Goal: Task Accomplishment & Management: Manage account settings

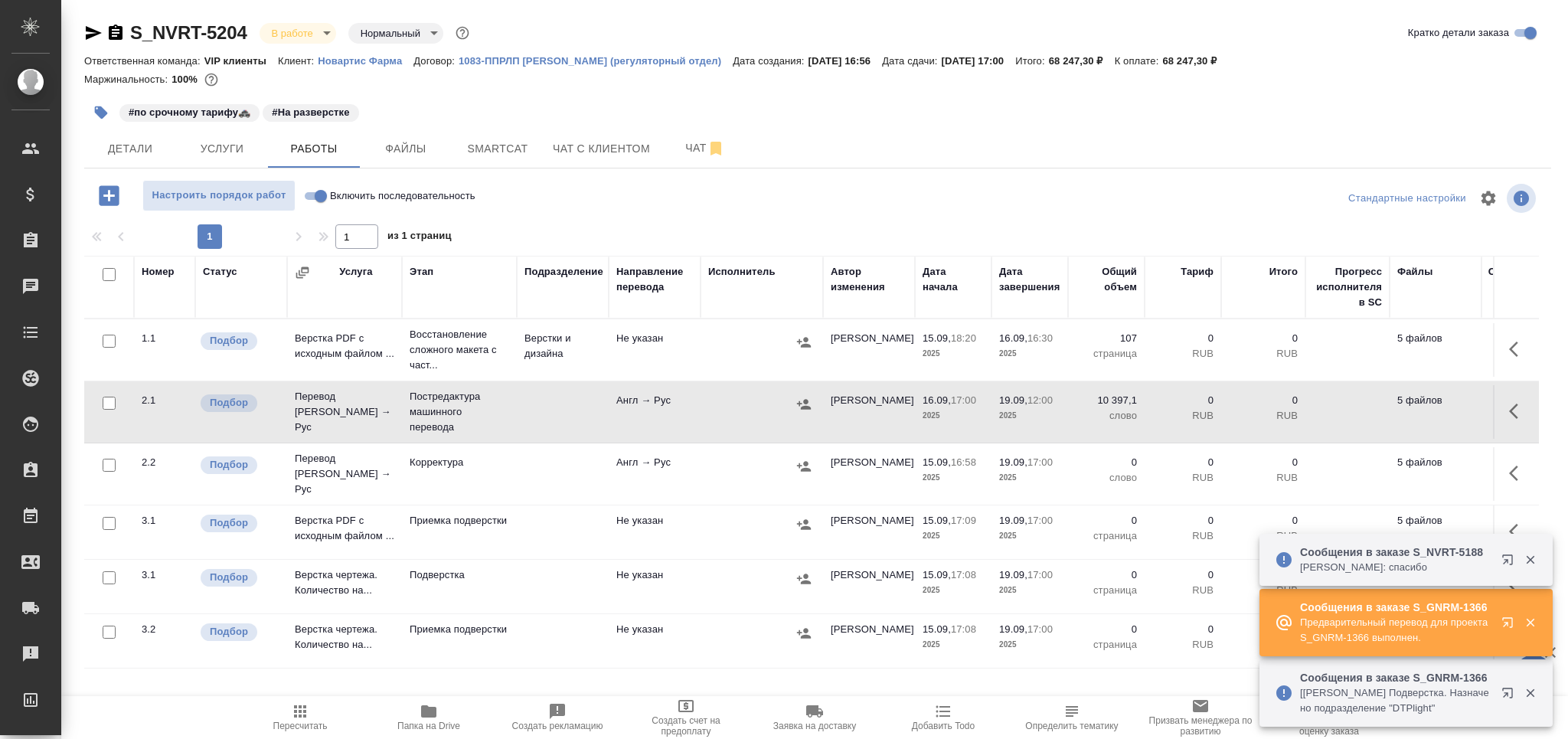
click at [310, 719] on span "Пересчитать" at bounding box center [300, 717] width 110 height 29
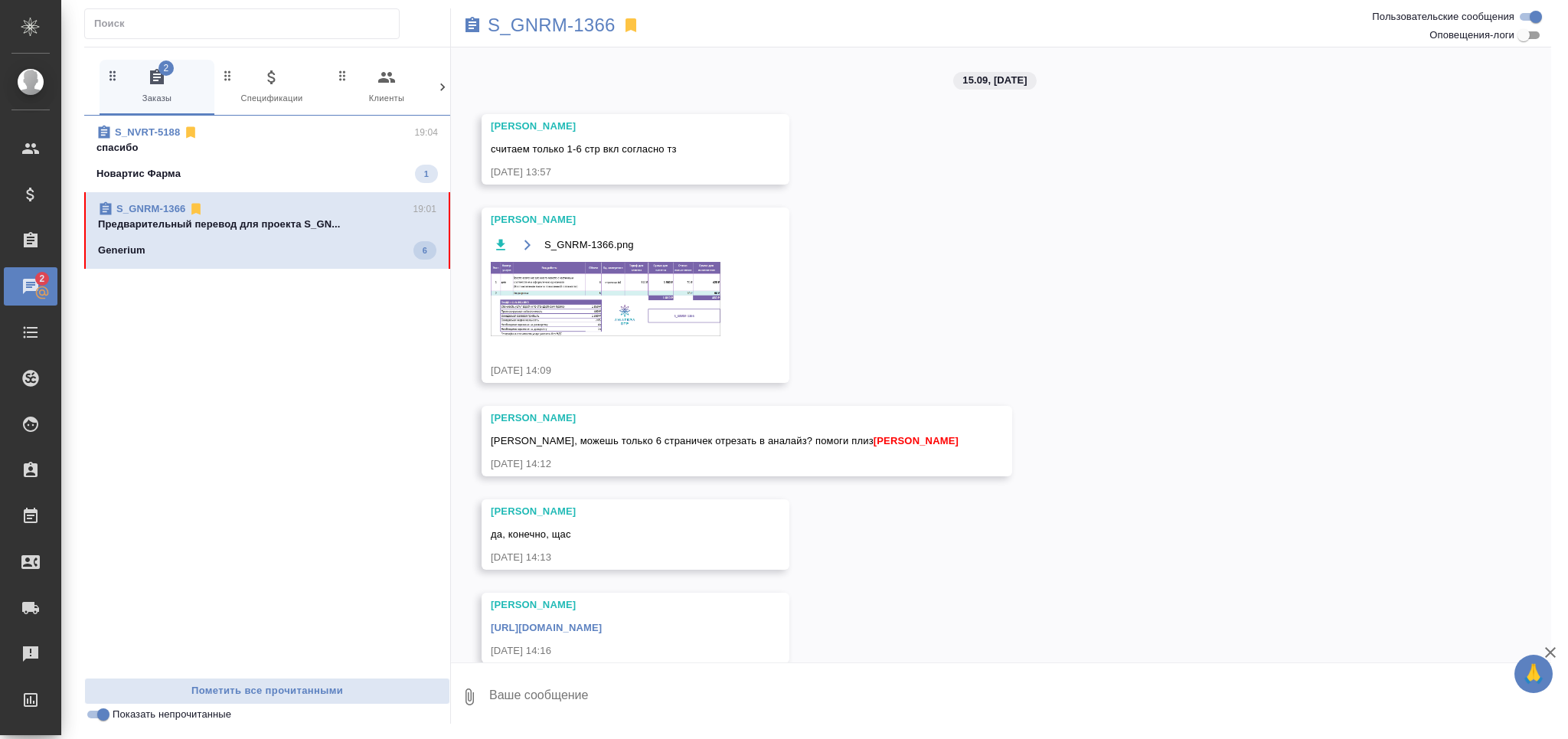
scroll to position [491, 0]
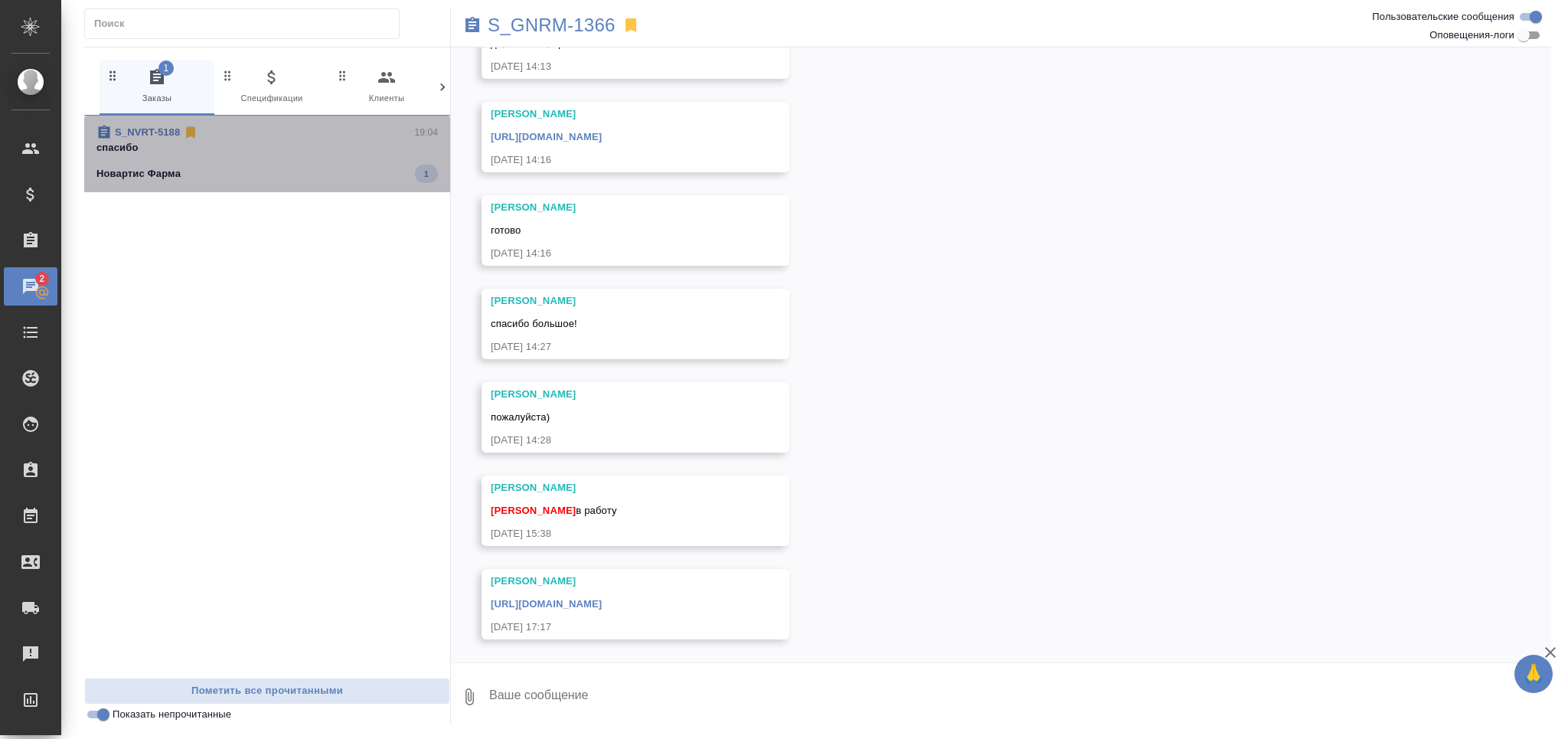
click at [333, 163] on span "S_NVRT-5188 19:04 спасибо Новартис Фарма 1" at bounding box center [267, 154] width 342 height 58
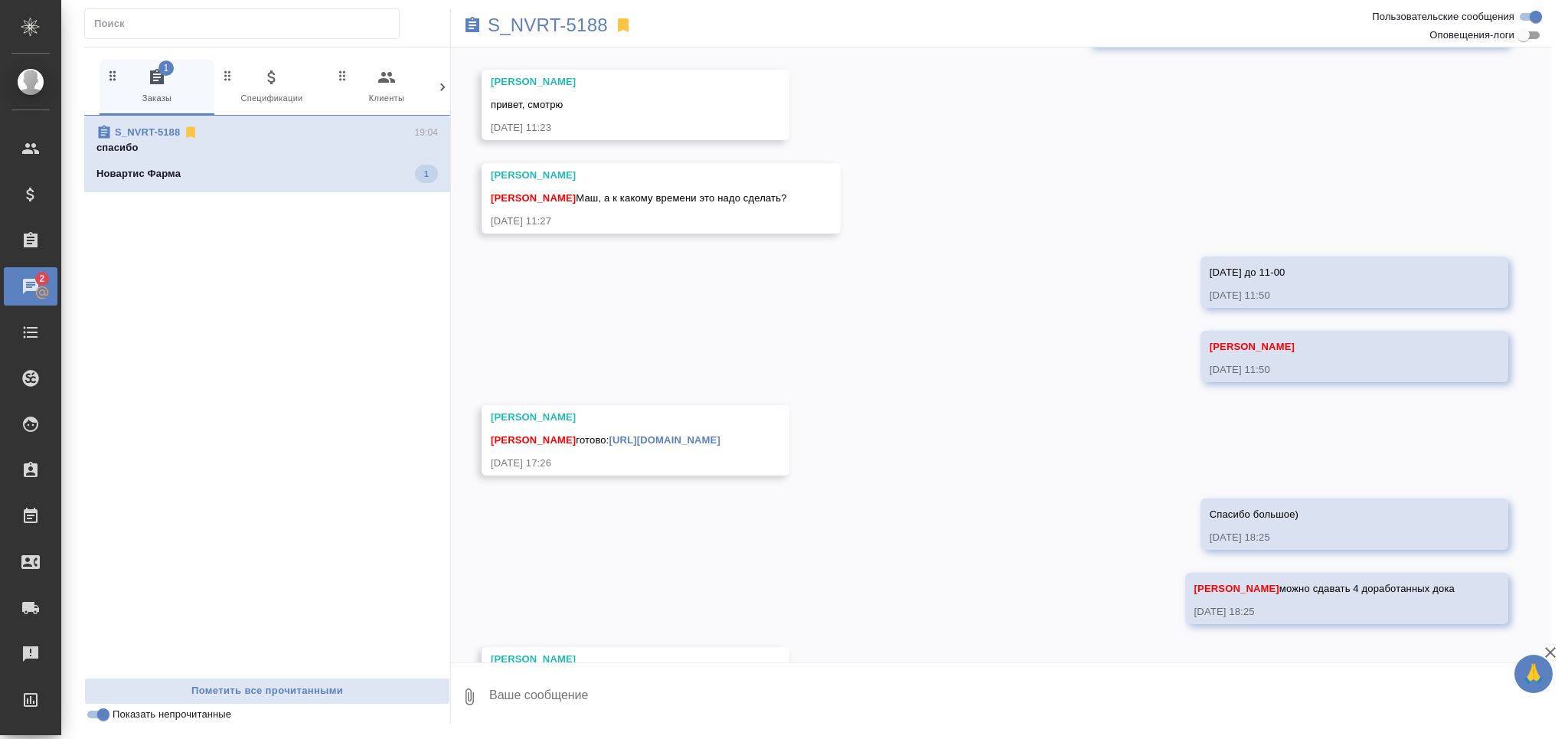
scroll to position [1771, 0]
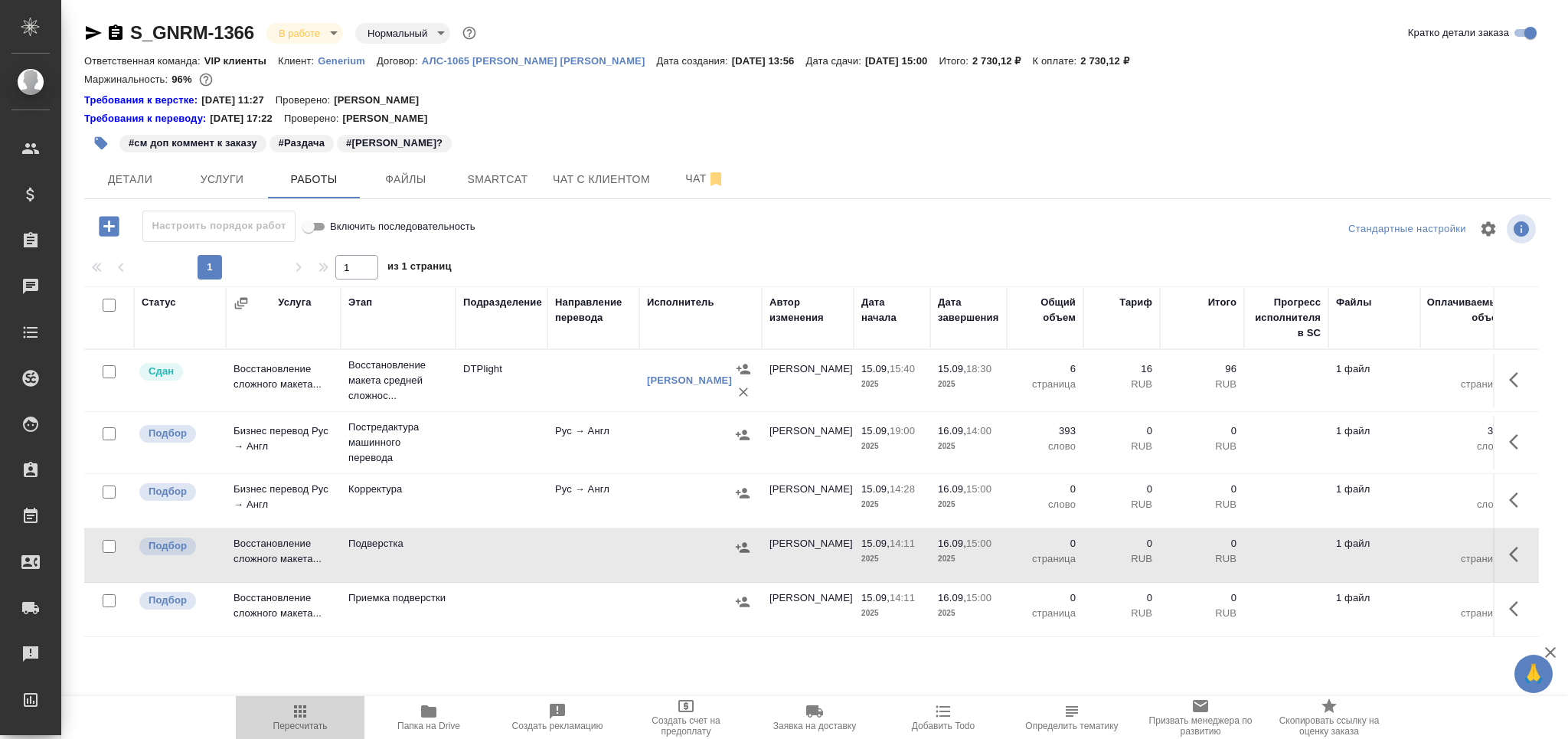
drag, startPoint x: 313, startPoint y: 725, endPoint x: 432, endPoint y: 643, distance: 144.5
click at [313, 724] on span "Пересчитать" at bounding box center [300, 725] width 54 height 11
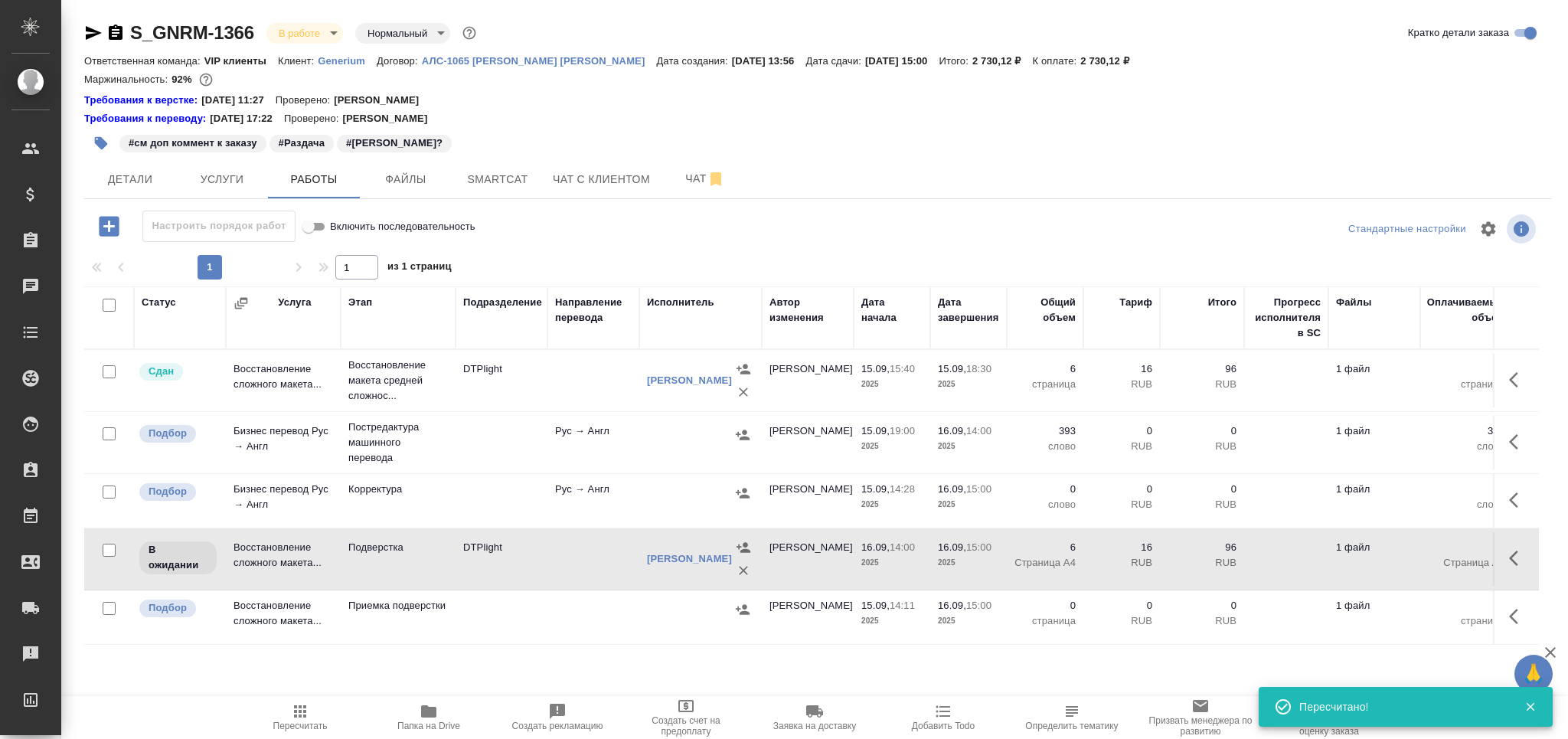
click at [685, 433] on div at bounding box center [700, 435] width 108 height 23
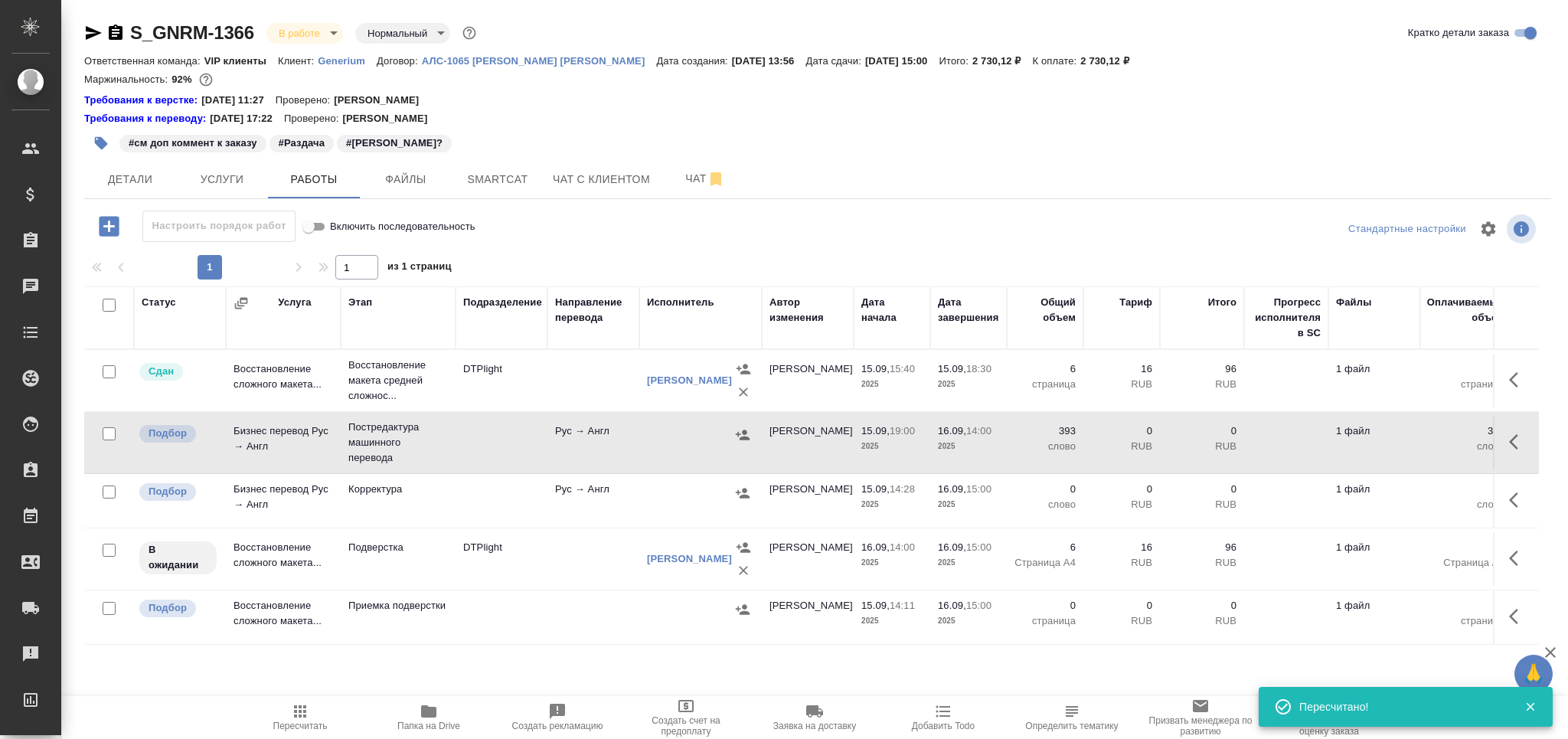
click at [108, 610] on input "checkbox" at bounding box center [108, 607] width 13 height 13
checkbox input "true"
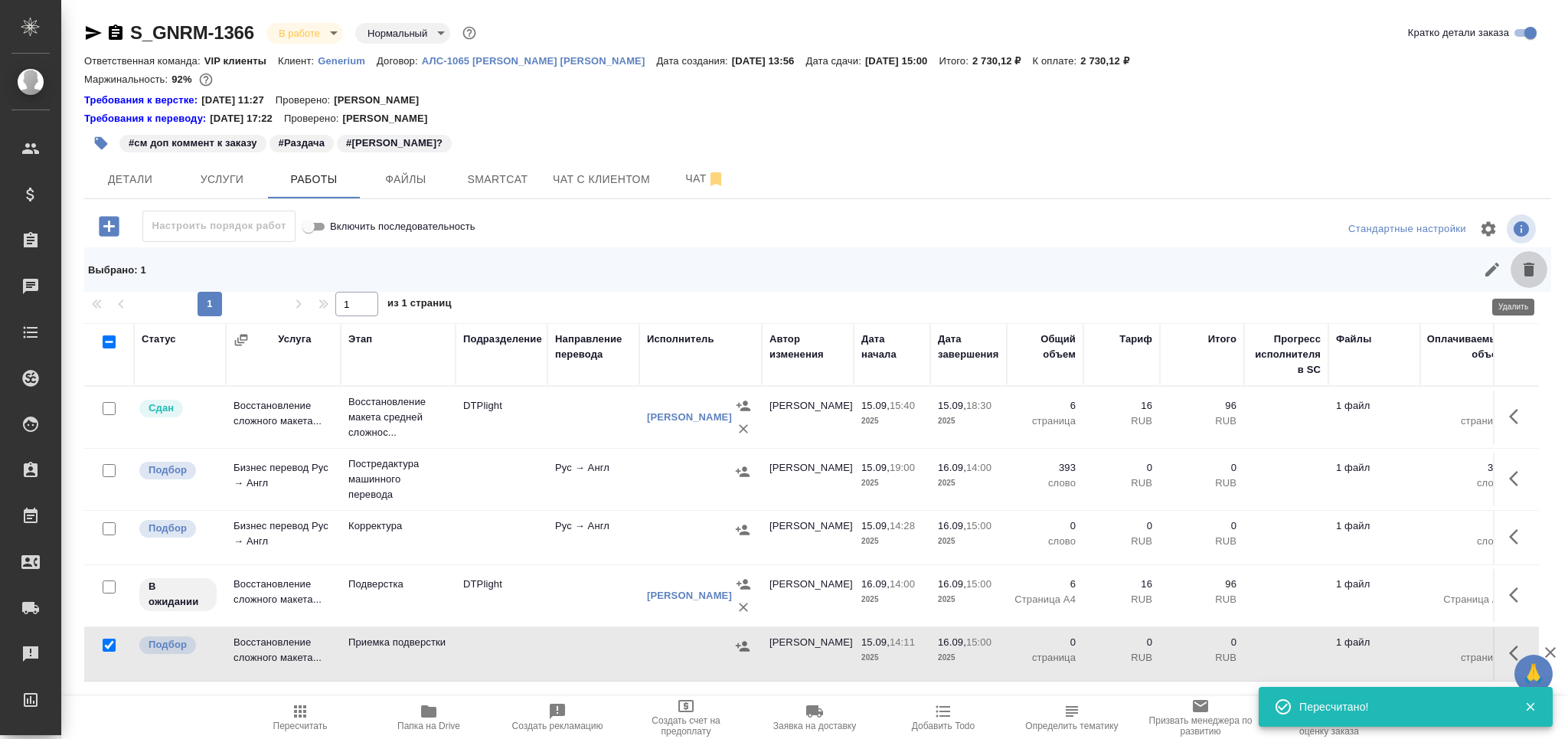
click at [1523, 269] on icon "button" at bounding box center [1528, 269] width 11 height 14
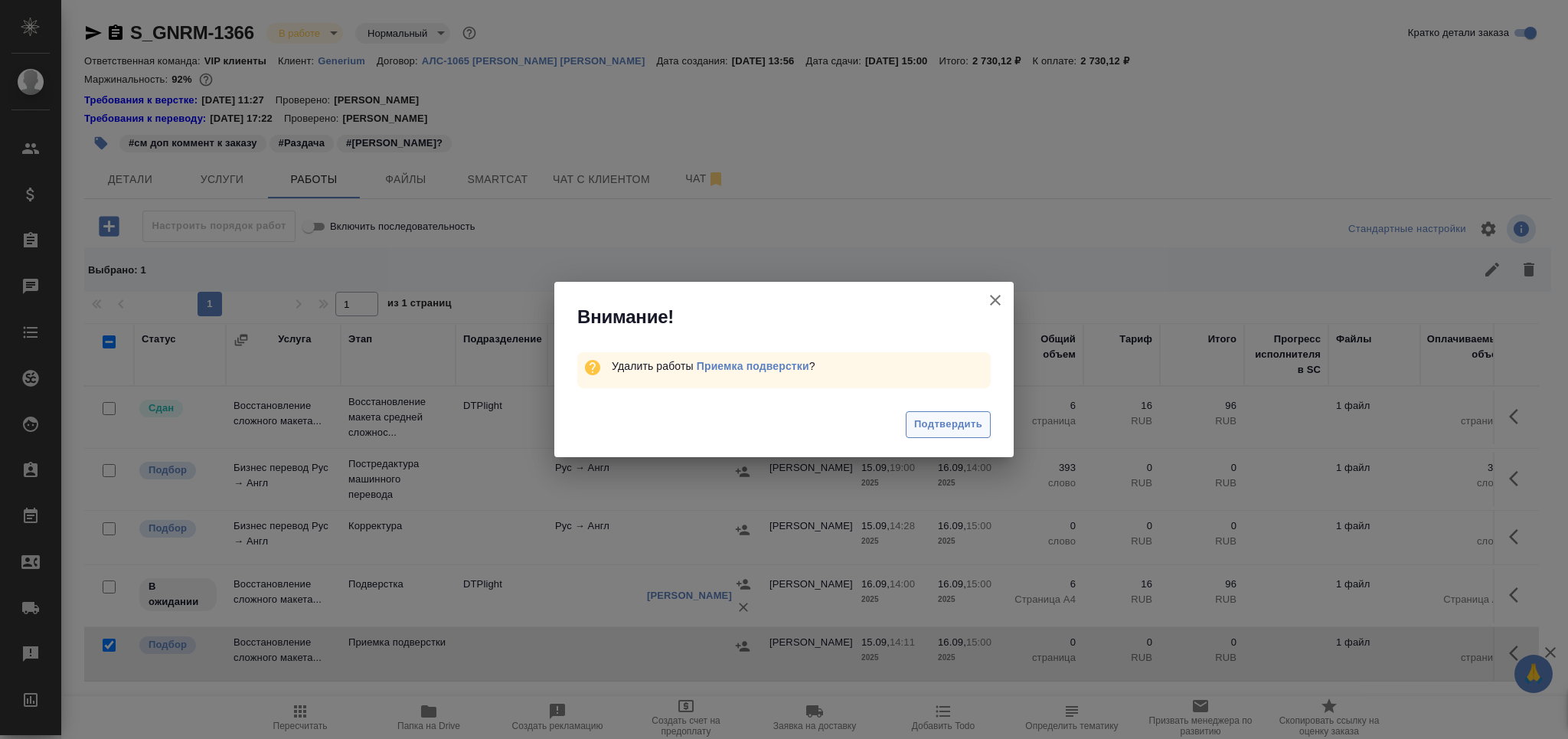
click at [954, 419] on span "Подтвердить" at bounding box center [948, 424] width 68 height 17
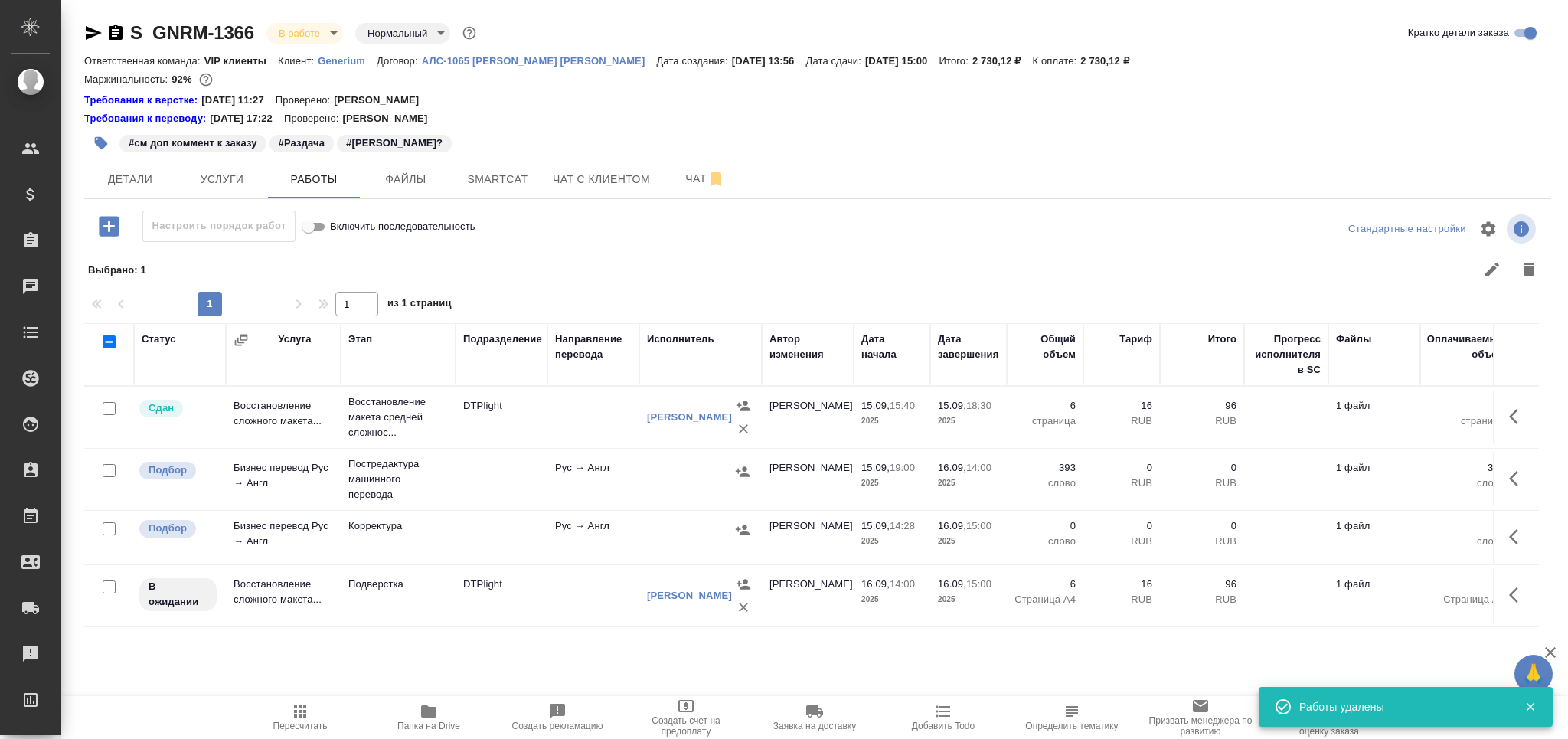
click at [674, 468] on div at bounding box center [700, 472] width 108 height 23
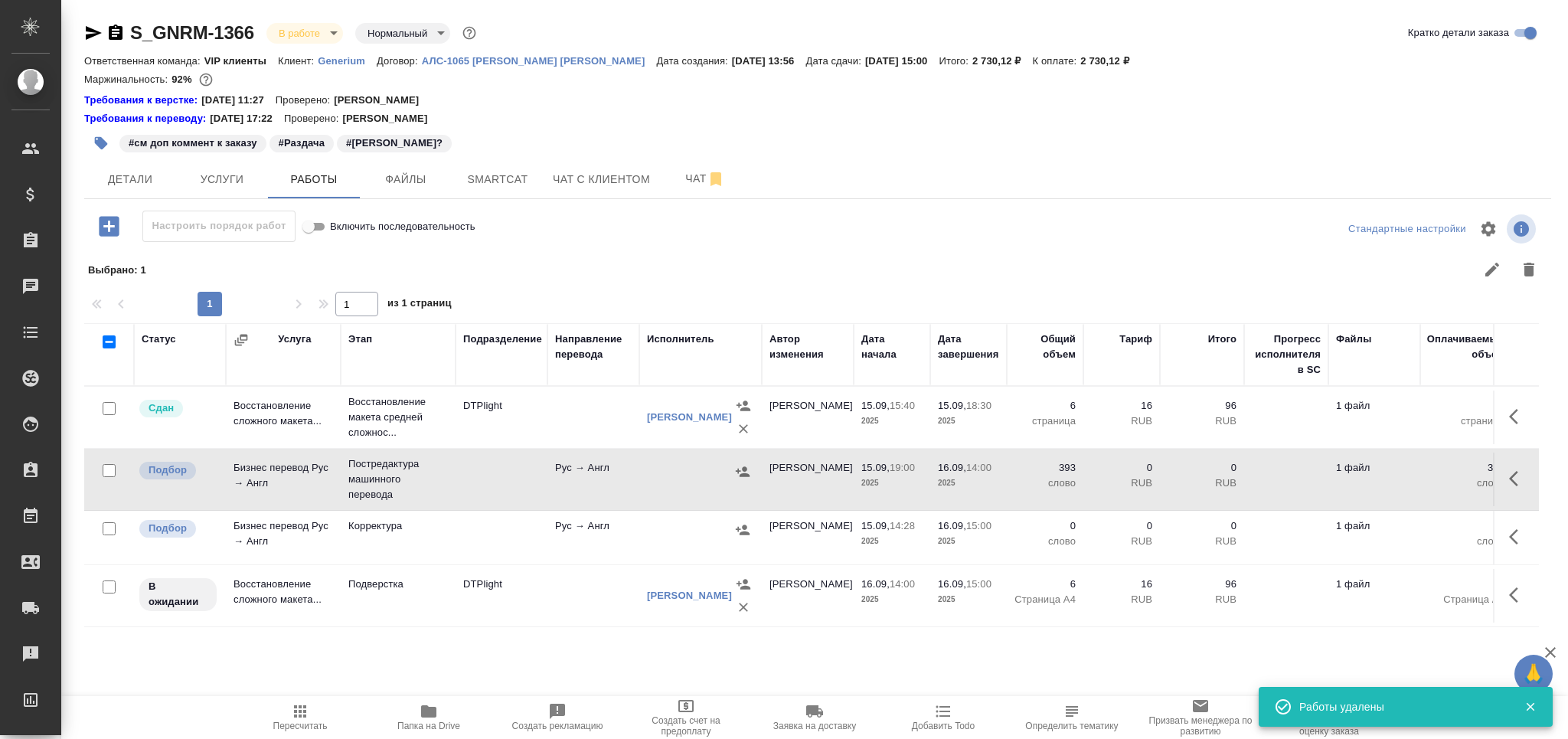
click at [674, 468] on div at bounding box center [700, 472] width 108 height 23
click at [309, 717] on icon "button" at bounding box center [299, 711] width 18 height 18
click at [90, 140] on button "button" at bounding box center [101, 142] width 34 height 34
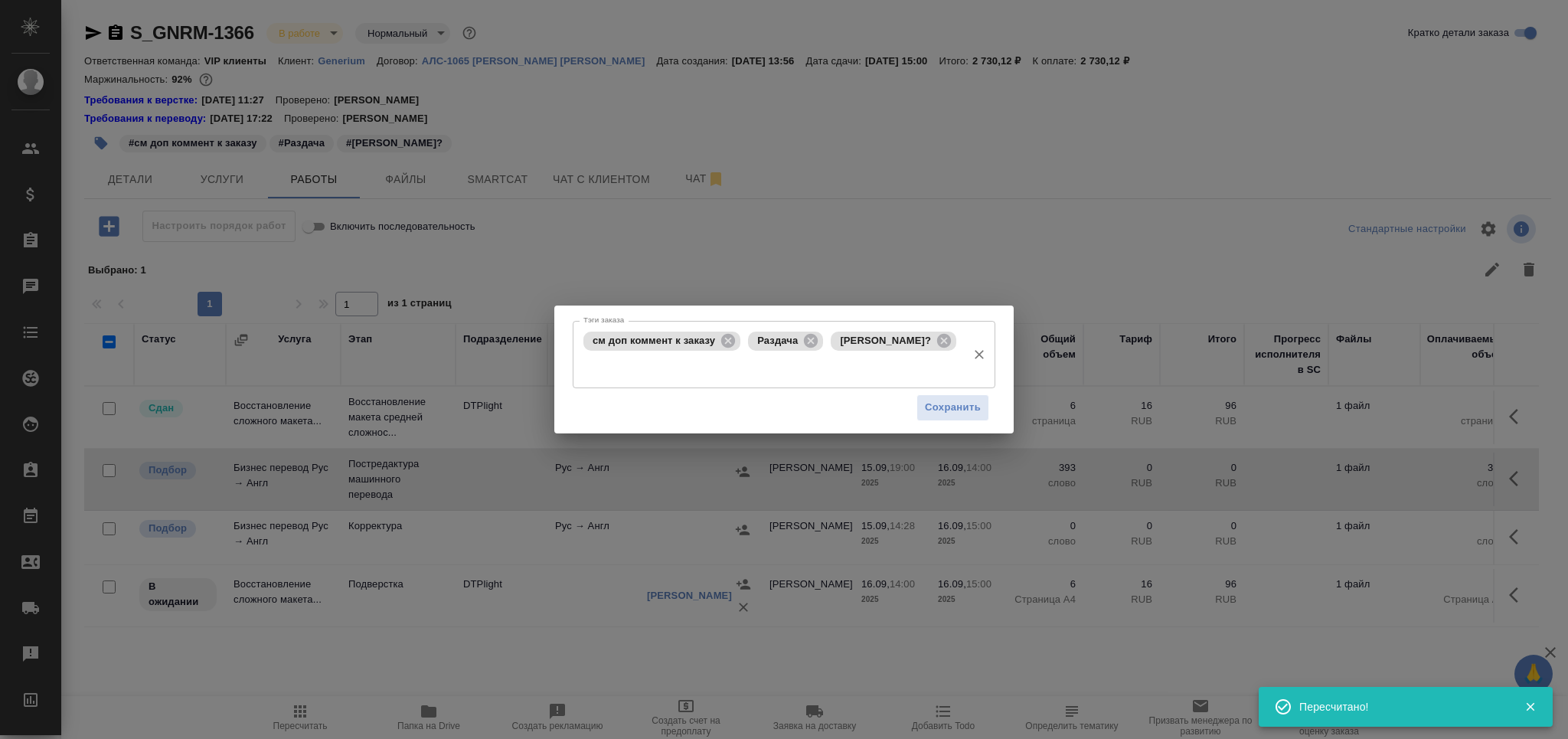
click at [908, 346] on span "Лена Базюк?" at bounding box center [885, 340] width 109 height 12
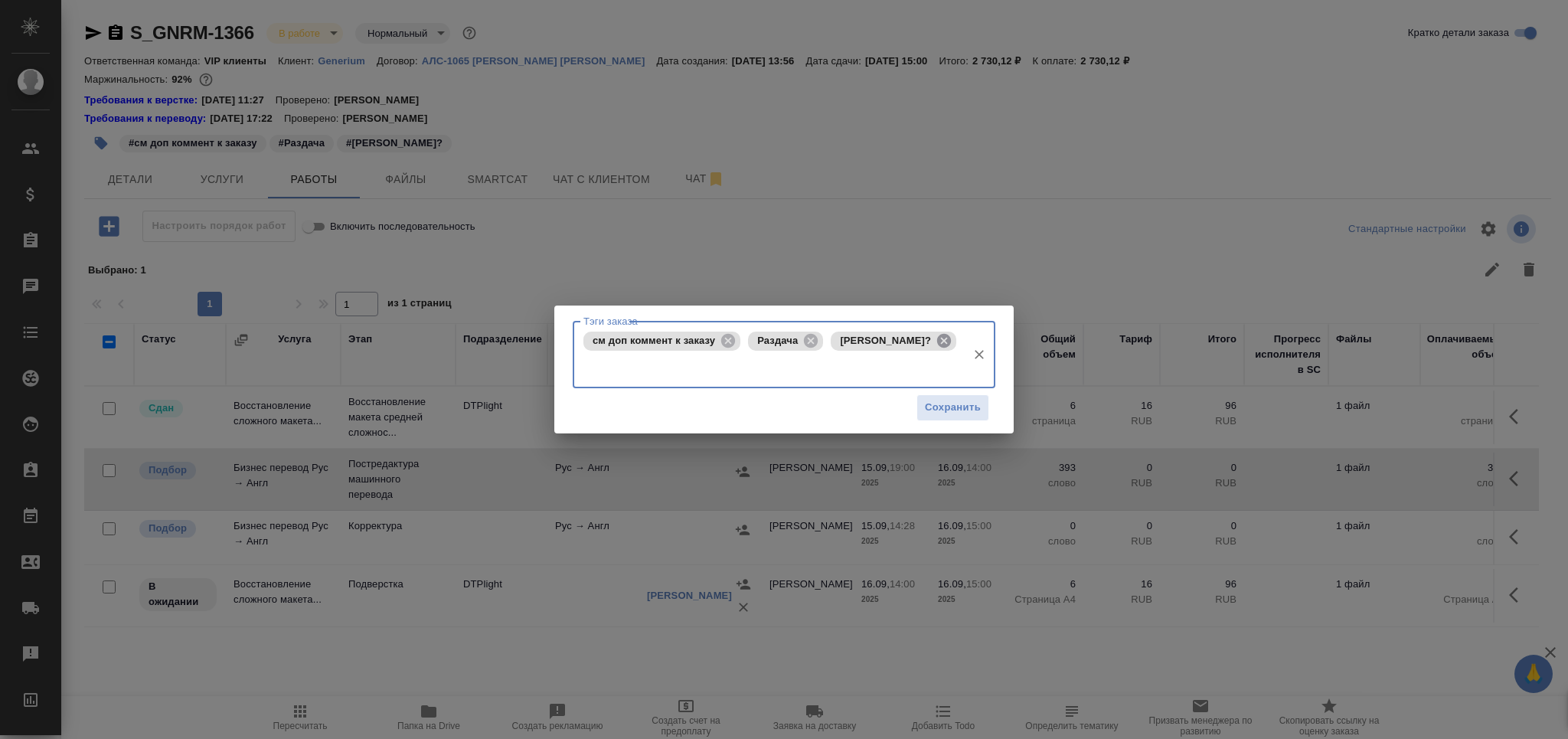
click at [936, 349] on icon at bounding box center [943, 340] width 16 height 16
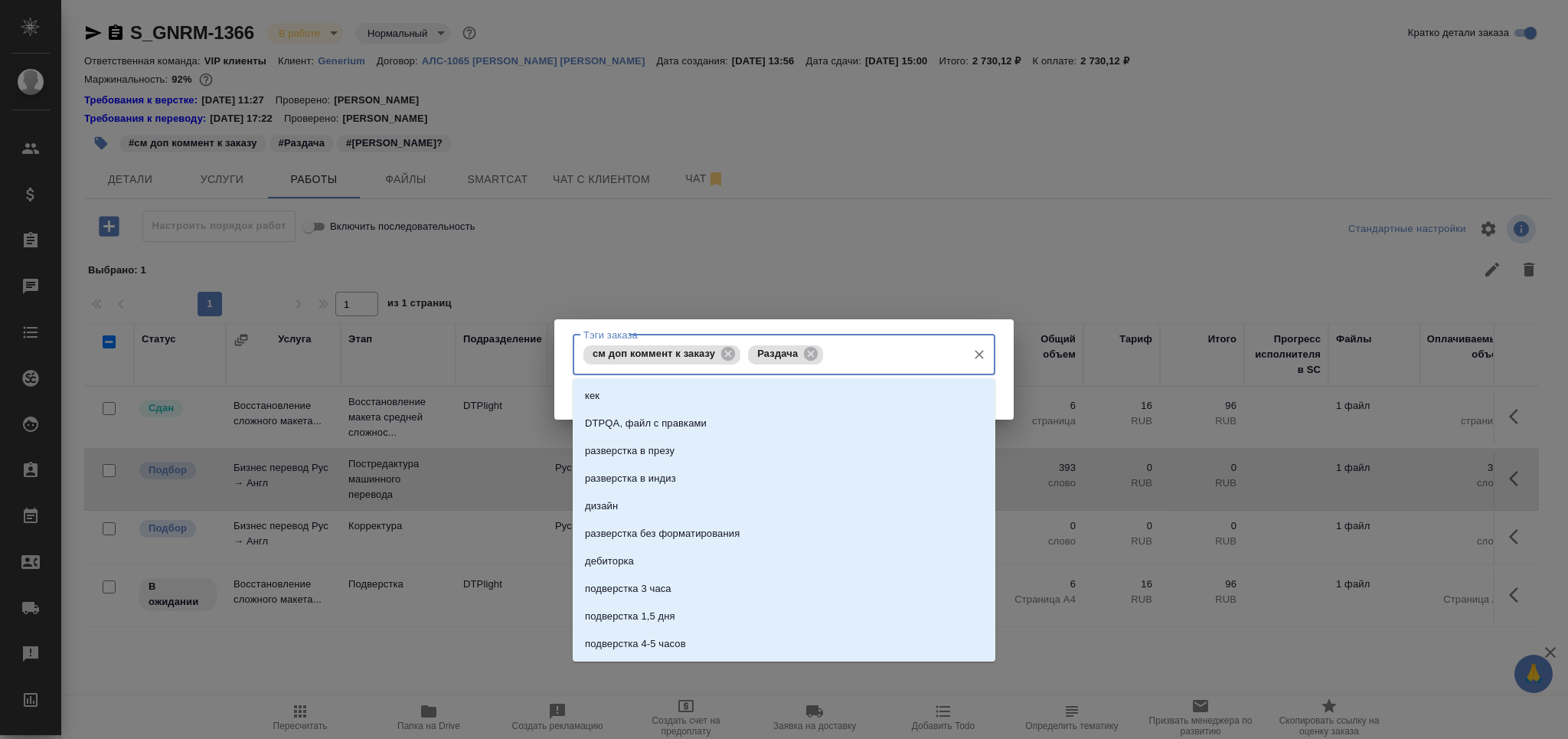
click at [911, 353] on input "Тэги заказа" at bounding box center [893, 354] width 133 height 26
type input "тех"
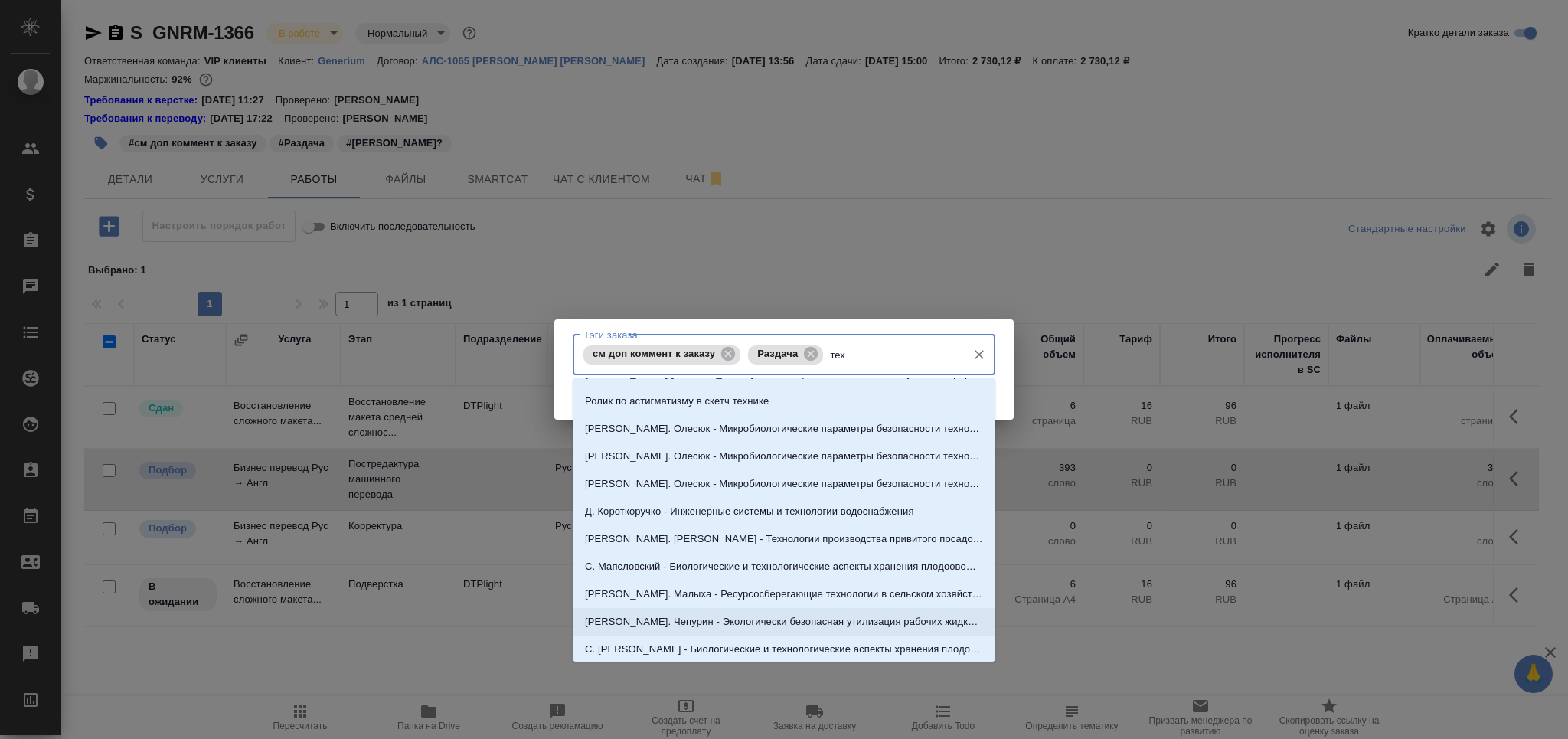
scroll to position [686, 0]
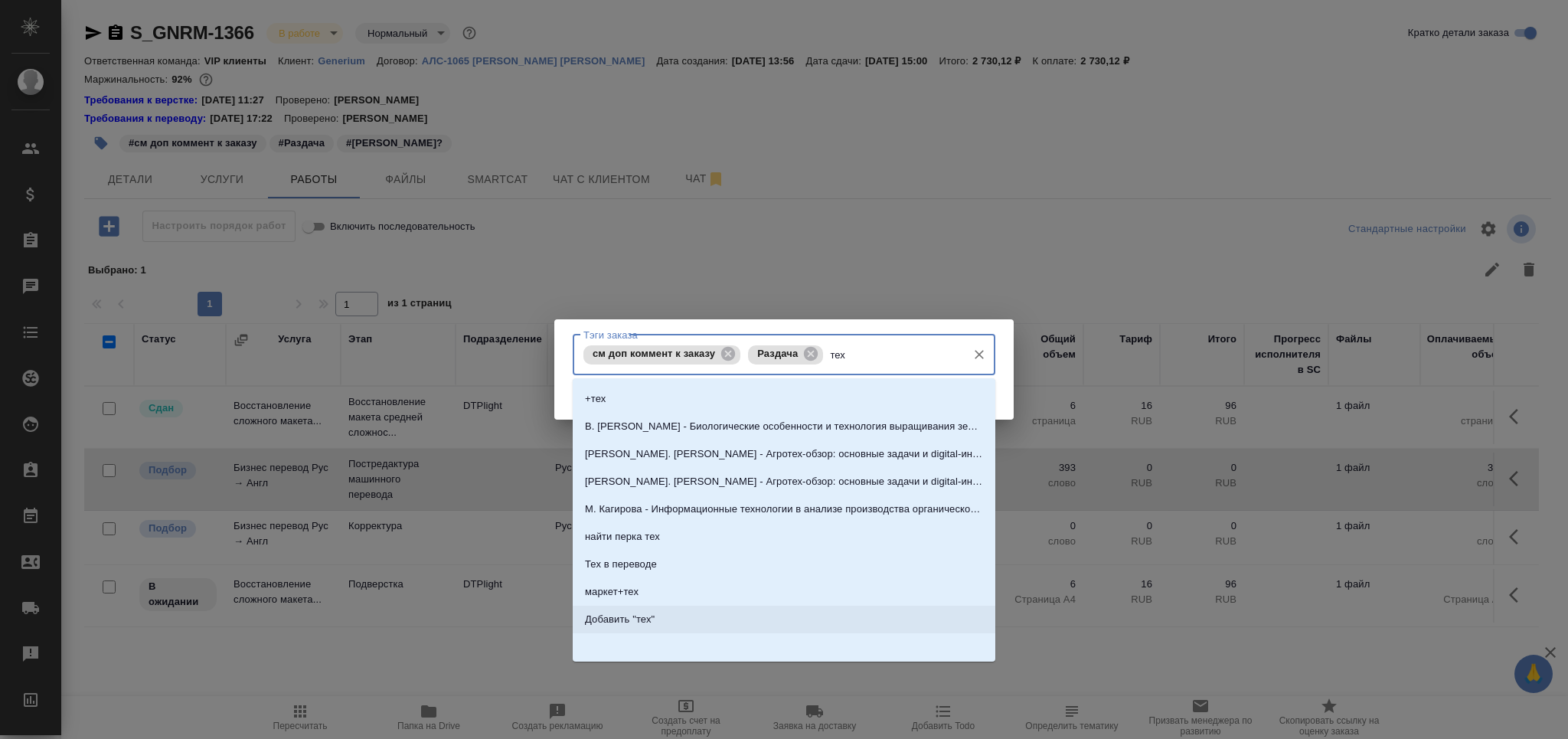
click at [709, 613] on li "Добавить "тех"" at bounding box center [784, 619] width 422 height 27
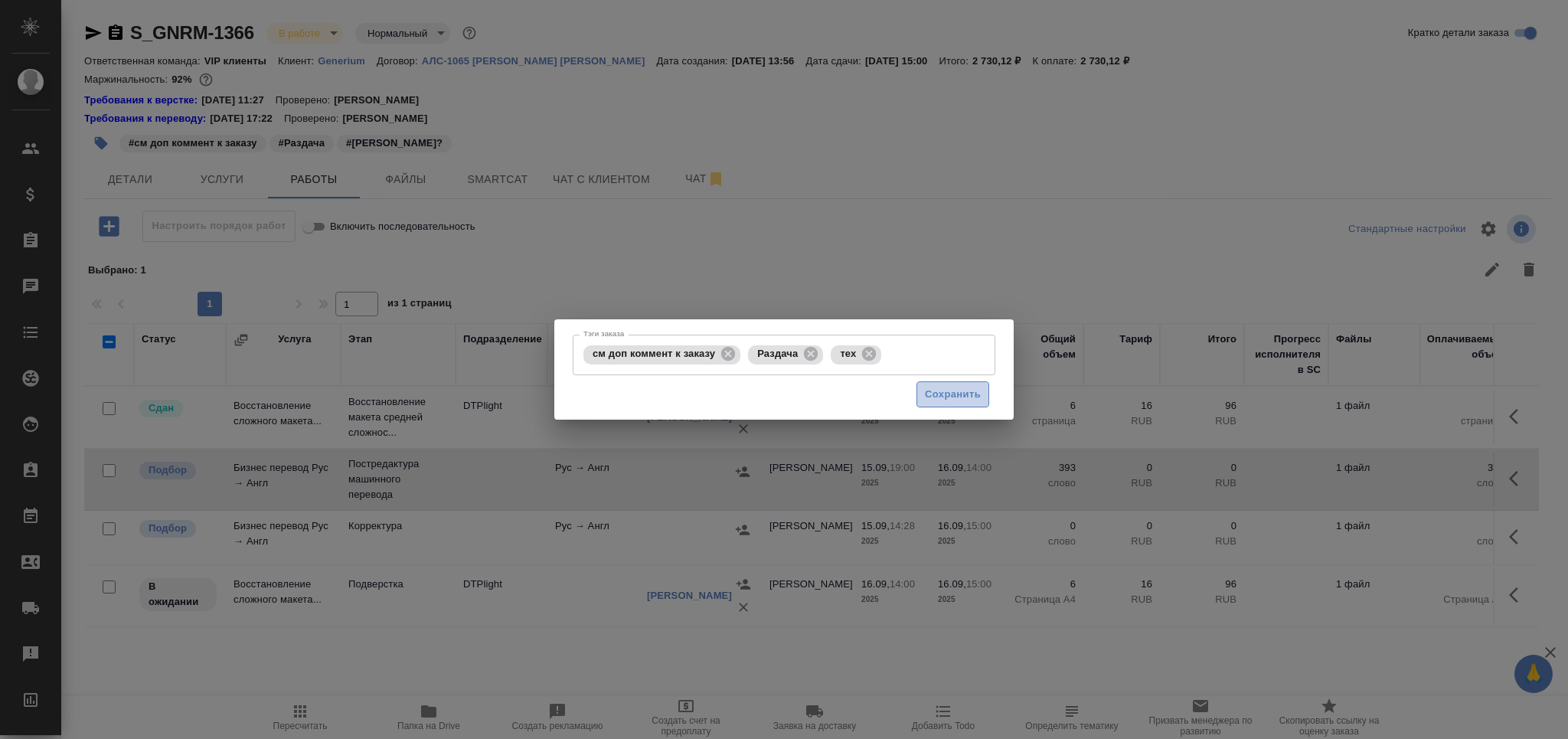
click at [951, 394] on span "Сохранить" at bounding box center [953, 394] width 56 height 17
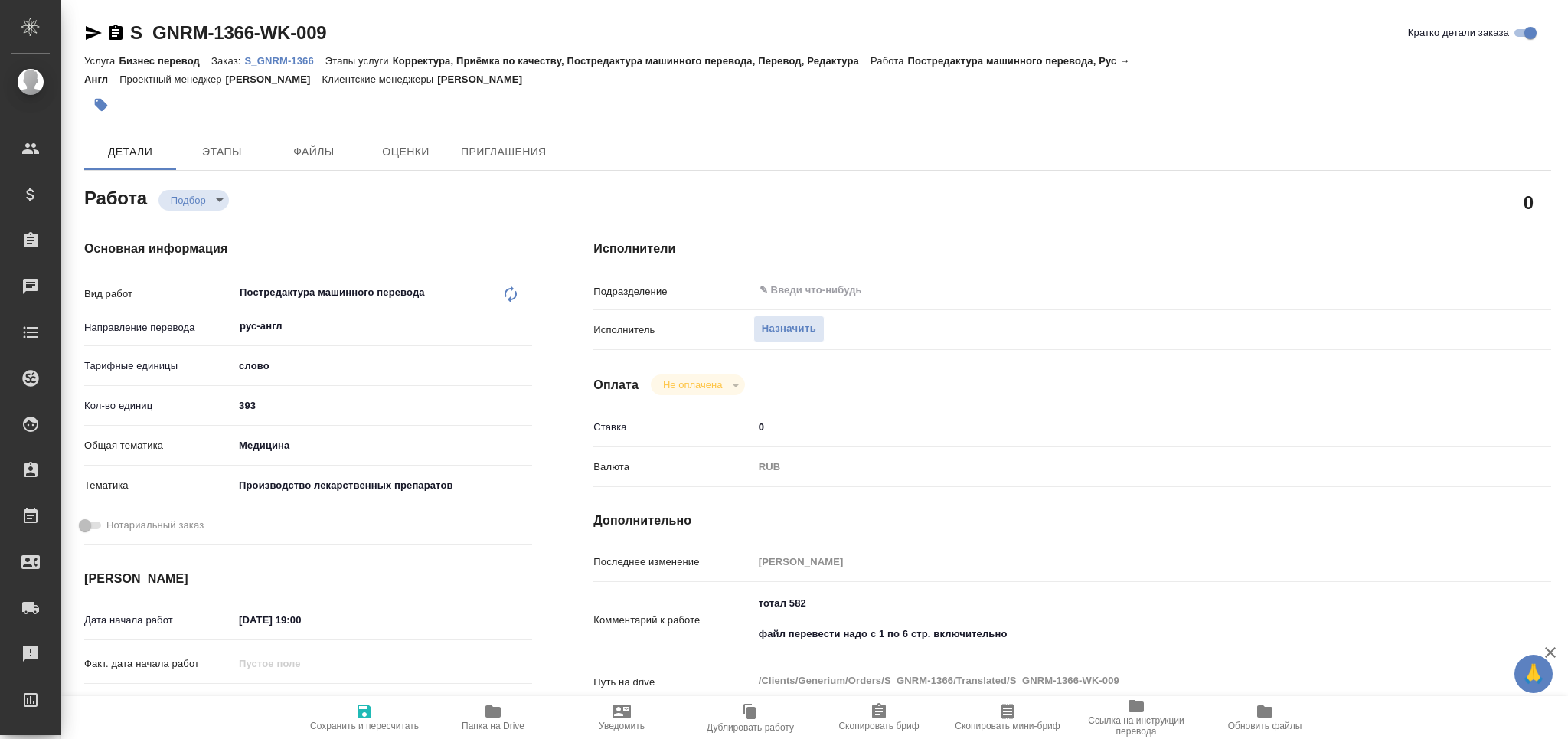
type textarea "x"
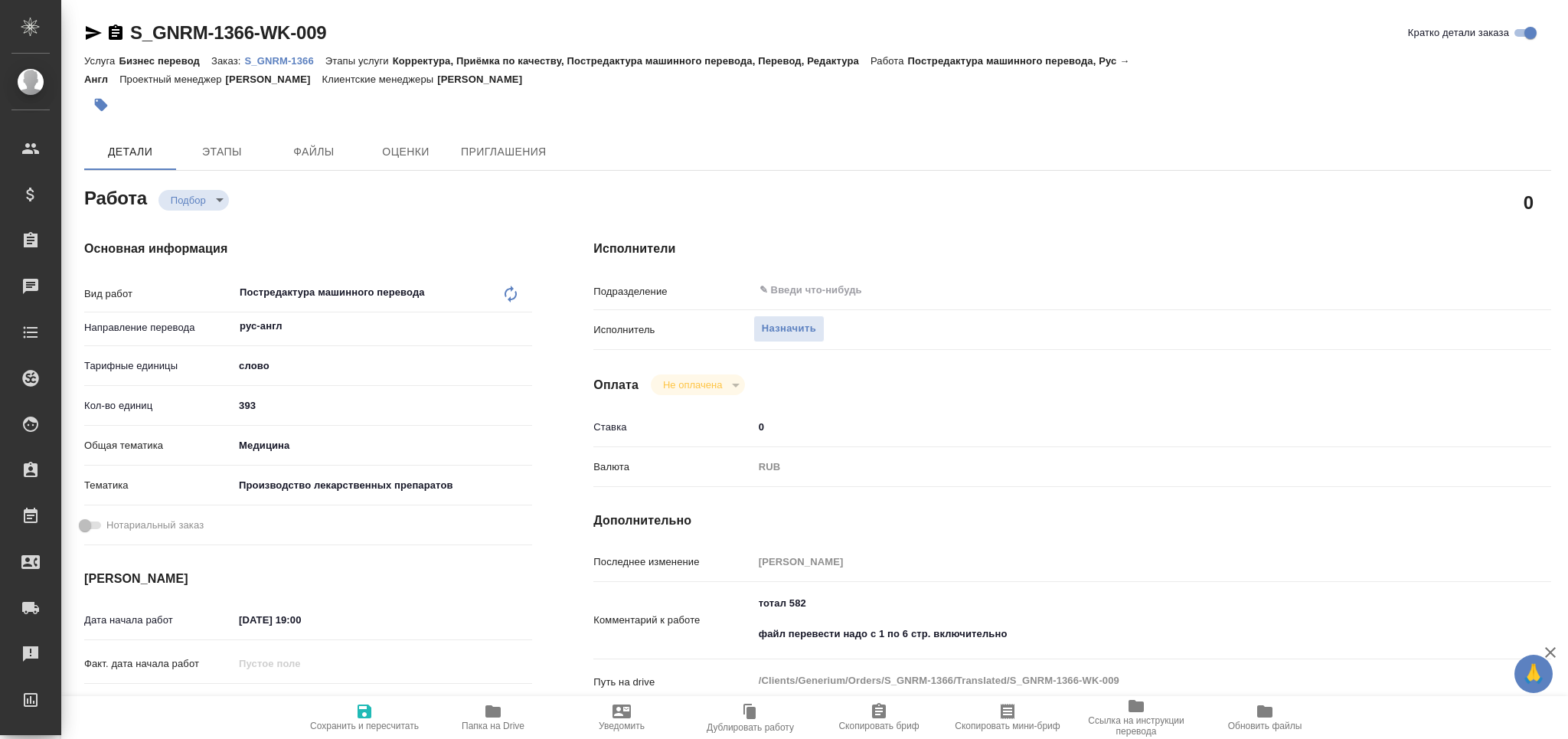
type textarea "x"
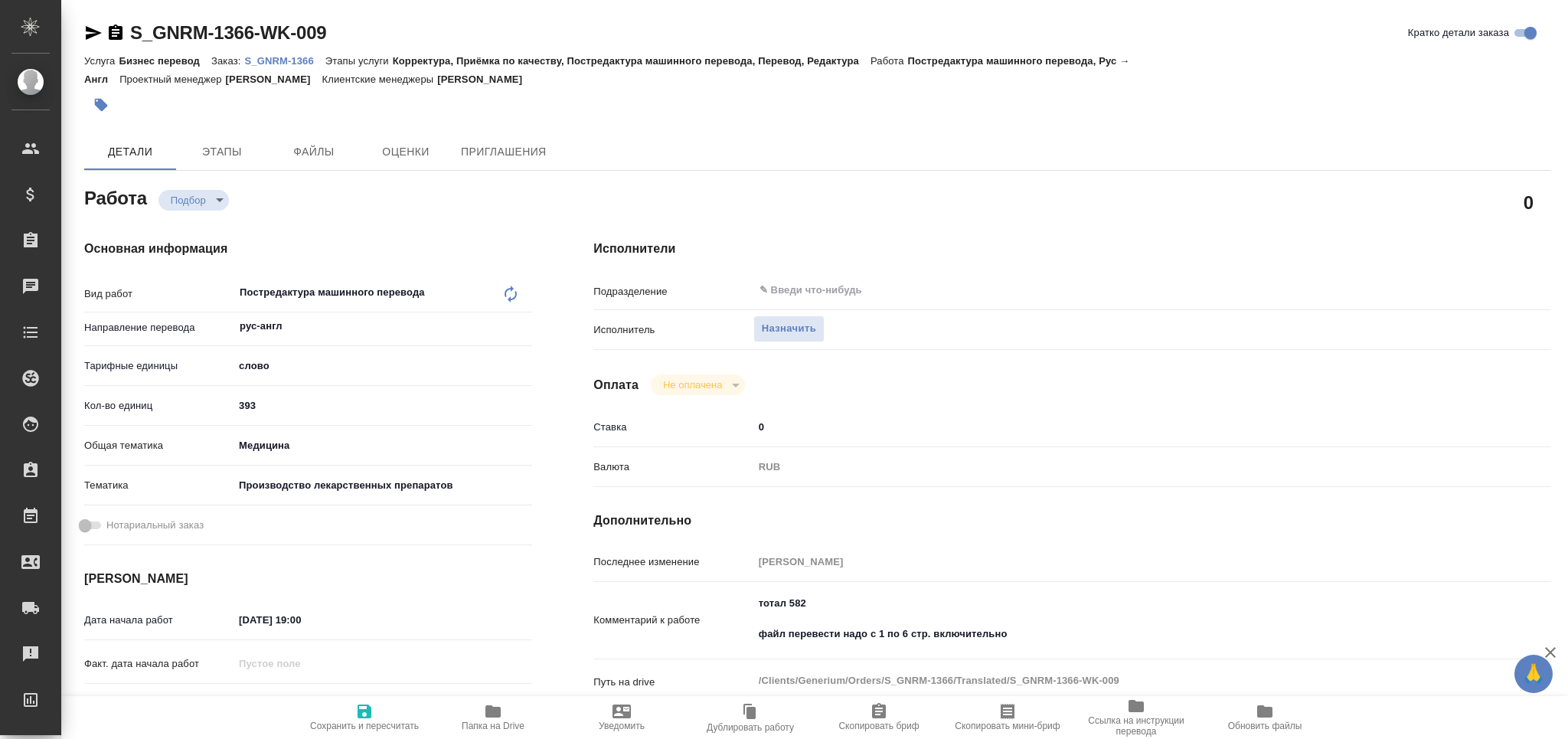
type textarea "x"
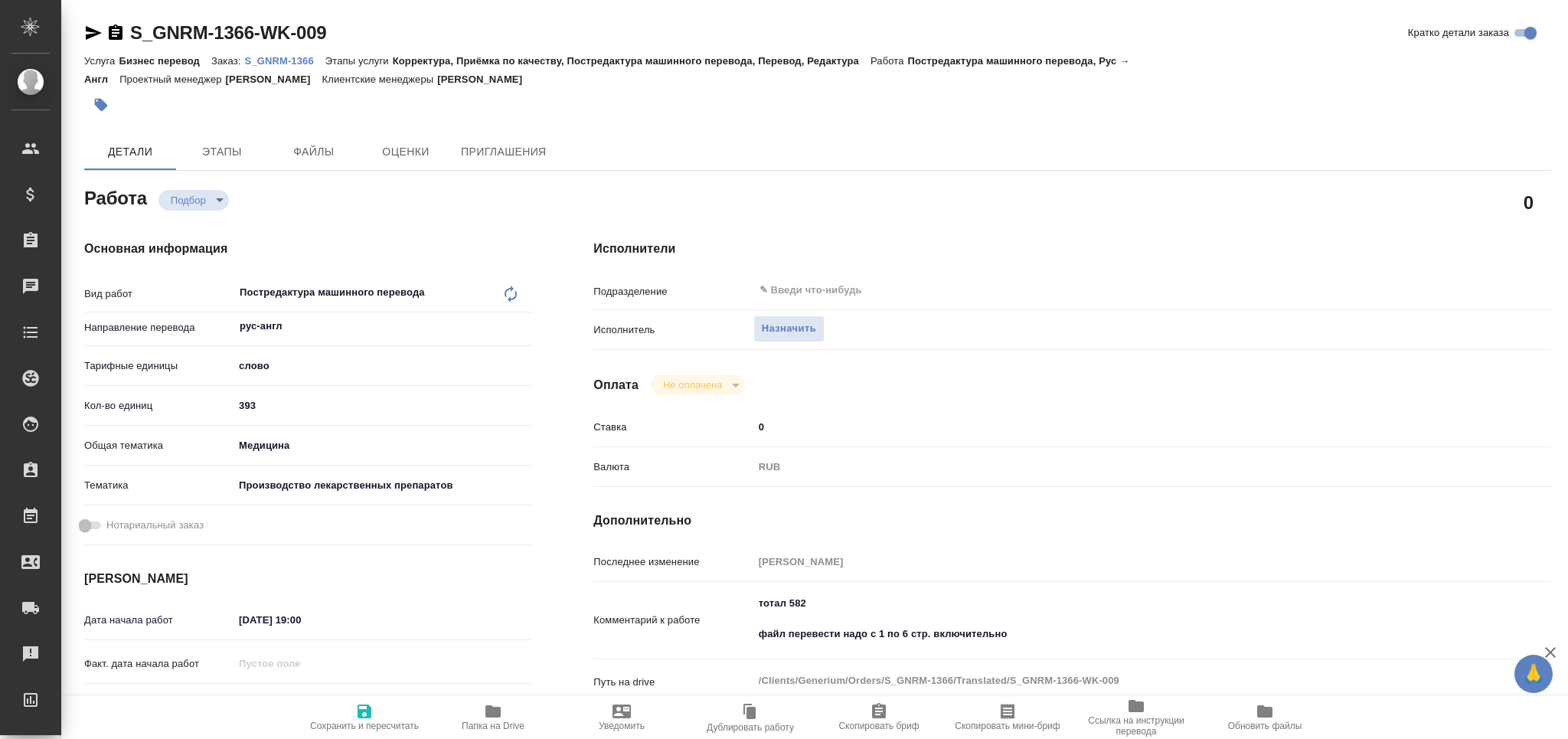
type textarea "x"
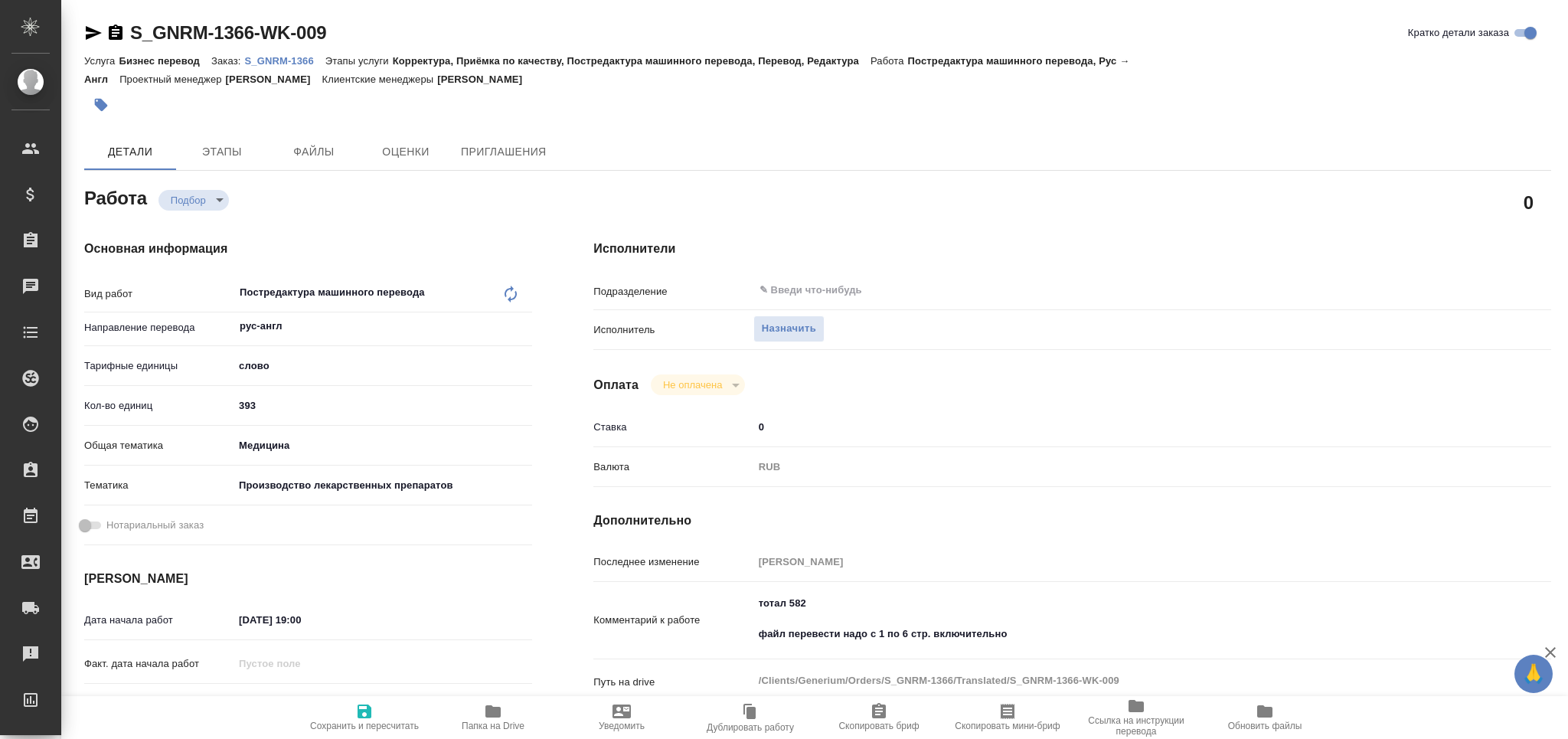
click at [1014, 711] on icon "button" at bounding box center [1007, 711] width 18 height 18
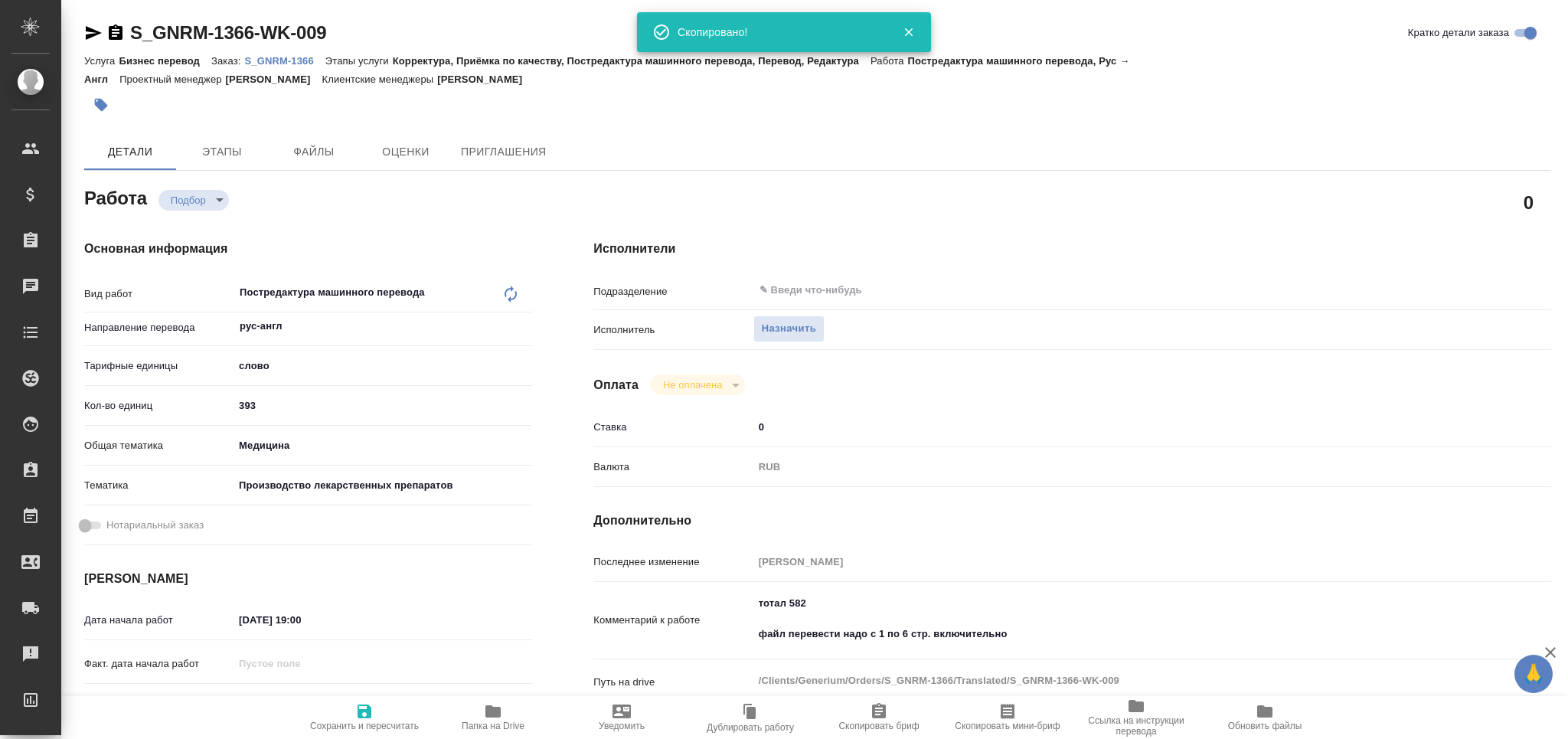
type textarea "x"
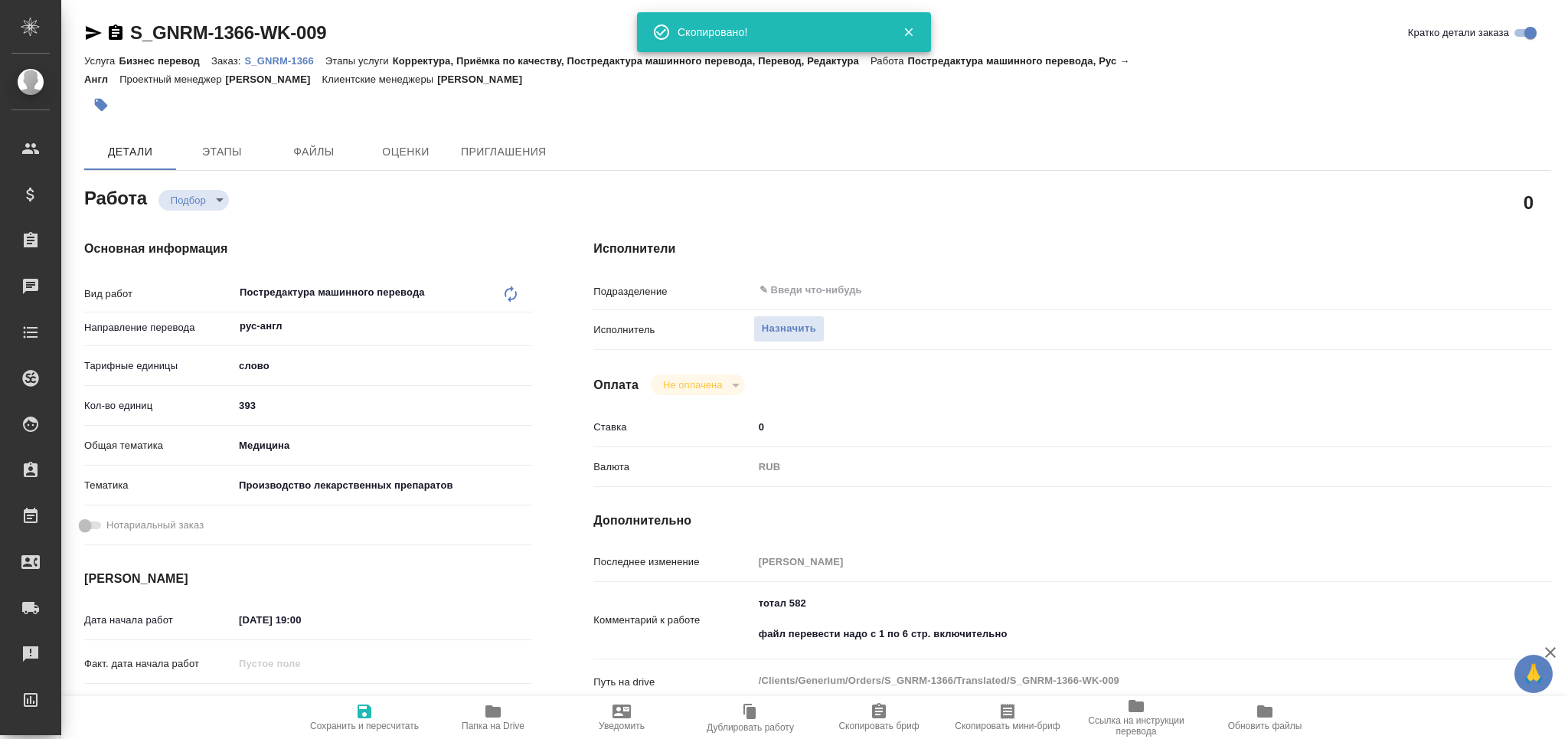
type textarea "x"
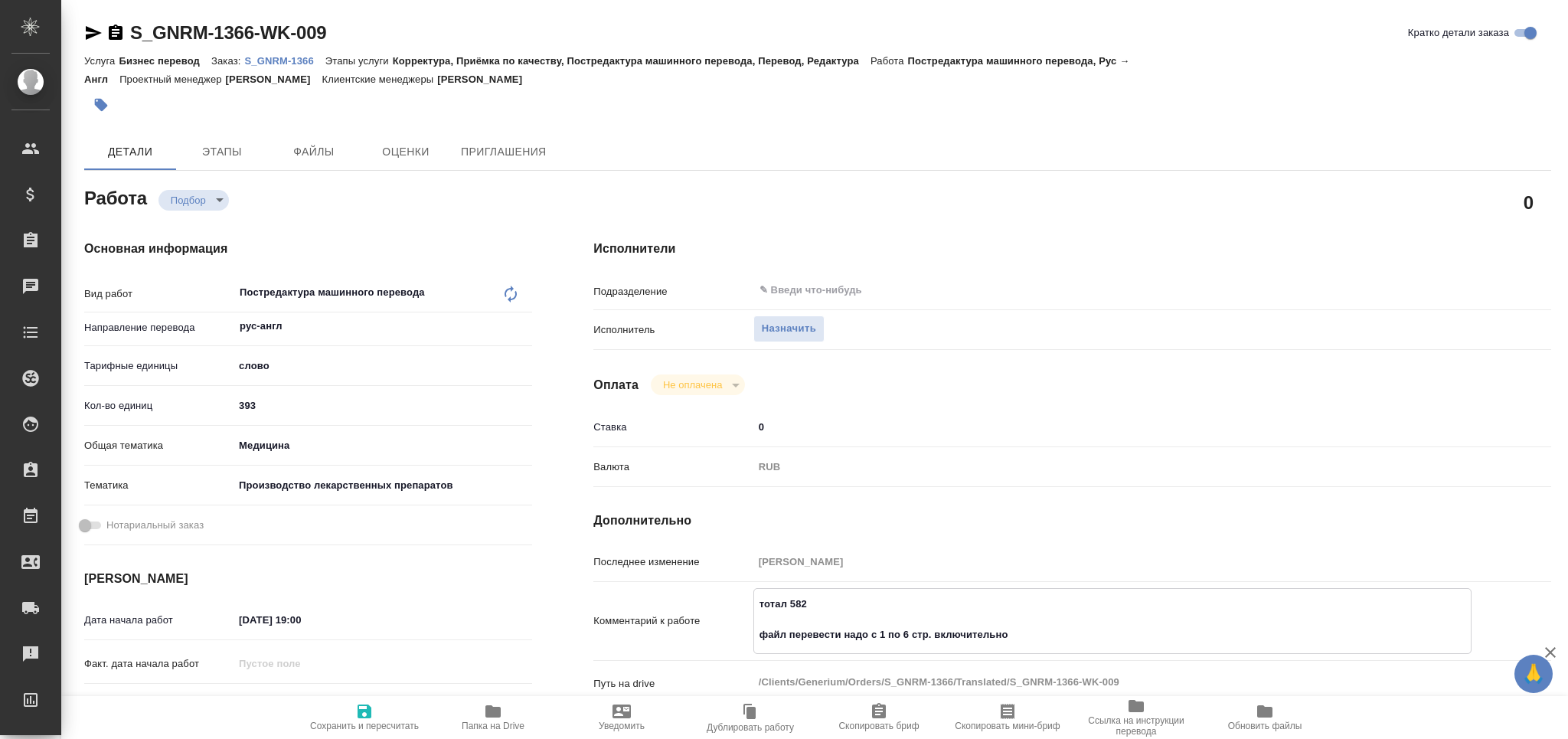
click at [1190, 678] on div "Последнее изменение [PERSON_NAME] к работе тотал 582 файл перевести надо с 1 по…" at bounding box center [1072, 636] width 958 height 177
type textarea "x"
